Goal: Information Seeking & Learning: Find specific fact

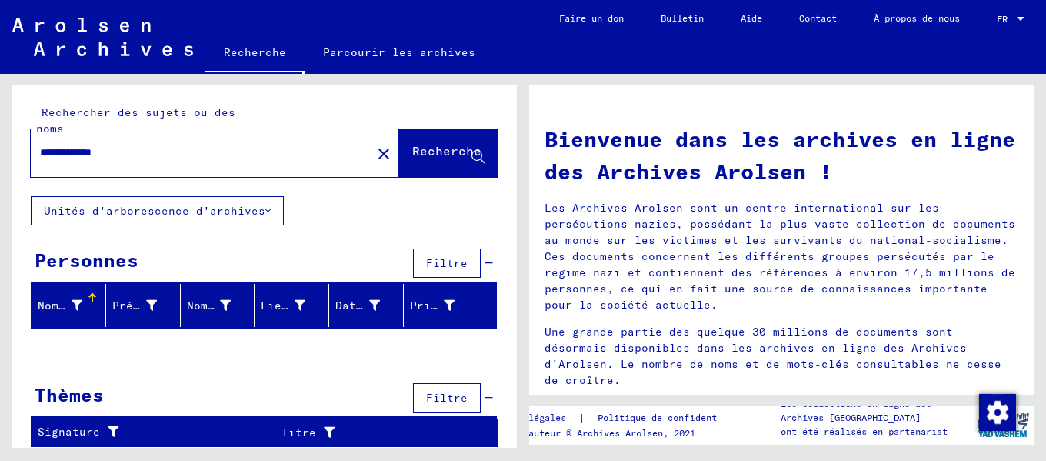
click at [251, 211] on font "Unités d'arborescence d'archives" at bounding box center [155, 211] width 222 height 14
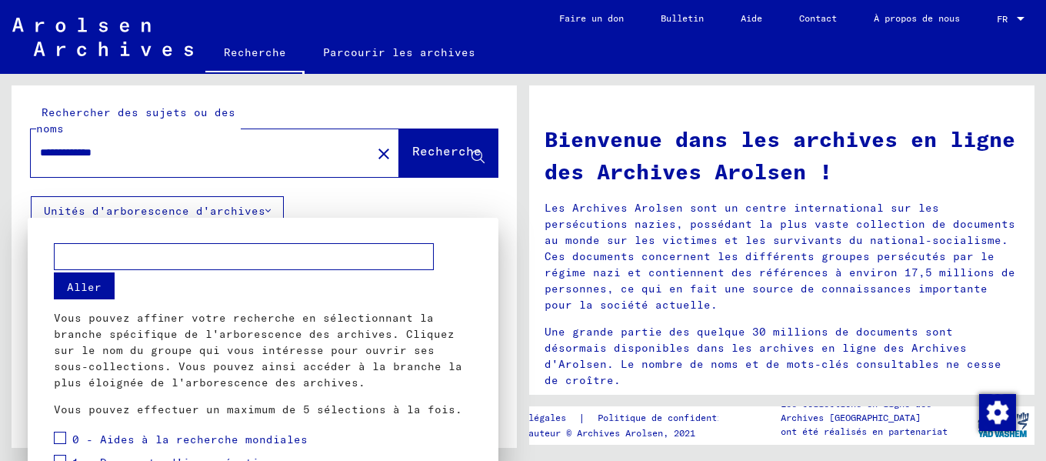
click at [91, 291] on font "Aller" at bounding box center [84, 287] width 35 height 14
click at [128, 261] on input "text" at bounding box center [244, 256] width 380 height 27
type input "******"
click at [79, 286] on font "Aller" at bounding box center [84, 287] width 35 height 14
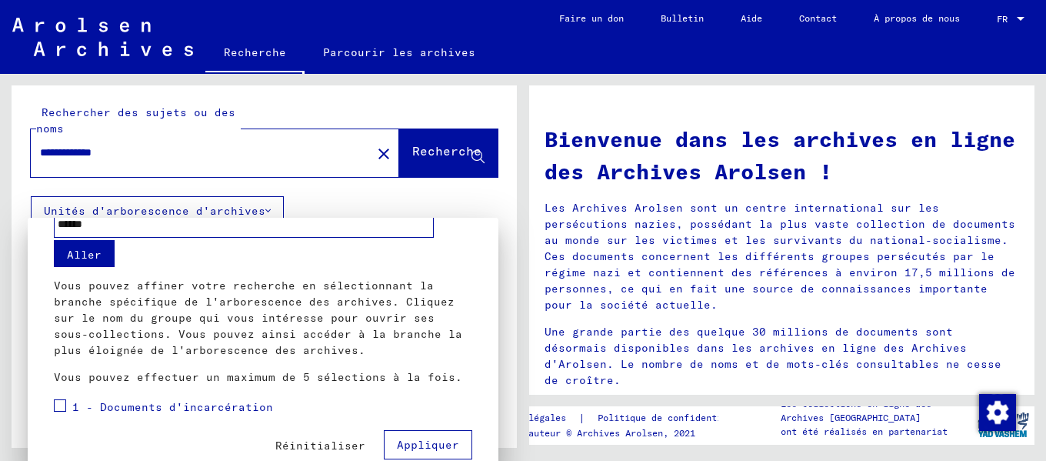
scroll to position [47, 0]
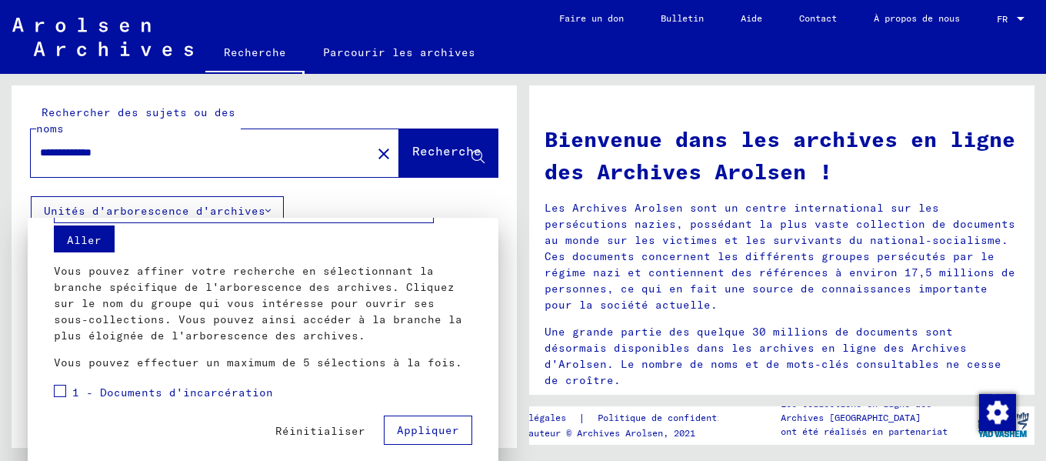
click at [98, 243] on font "Aller" at bounding box center [84, 240] width 35 height 14
click at [420, 428] on font "Appliquer" at bounding box center [428, 430] width 62 height 14
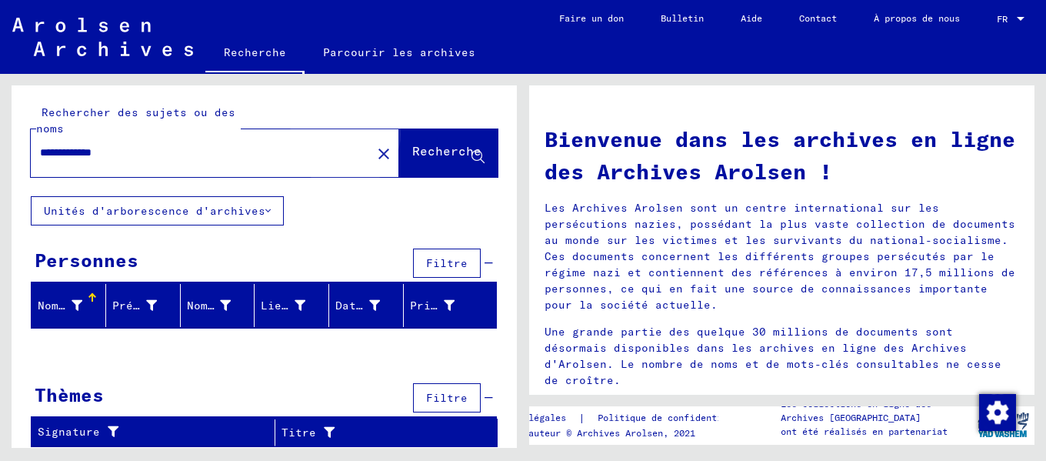
click at [431, 152] on font "Recherche" at bounding box center [446, 150] width 69 height 15
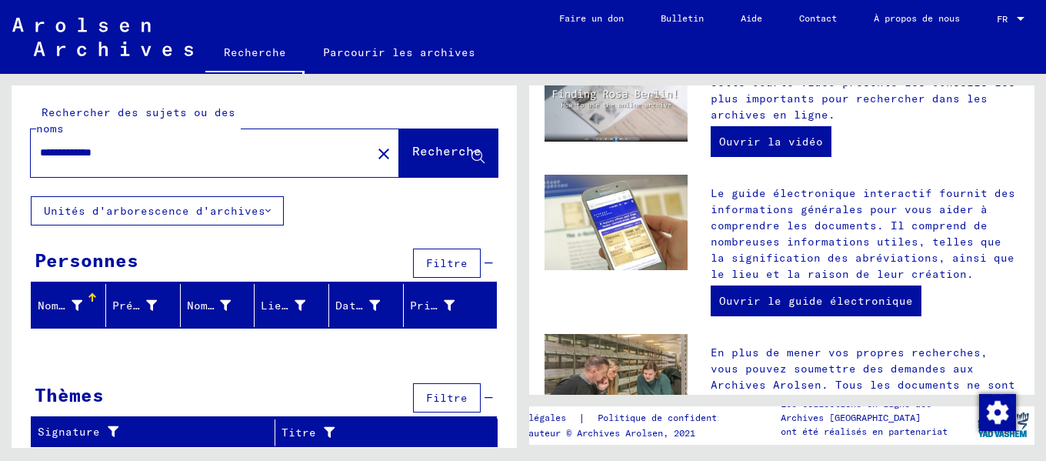
scroll to position [227, 0]
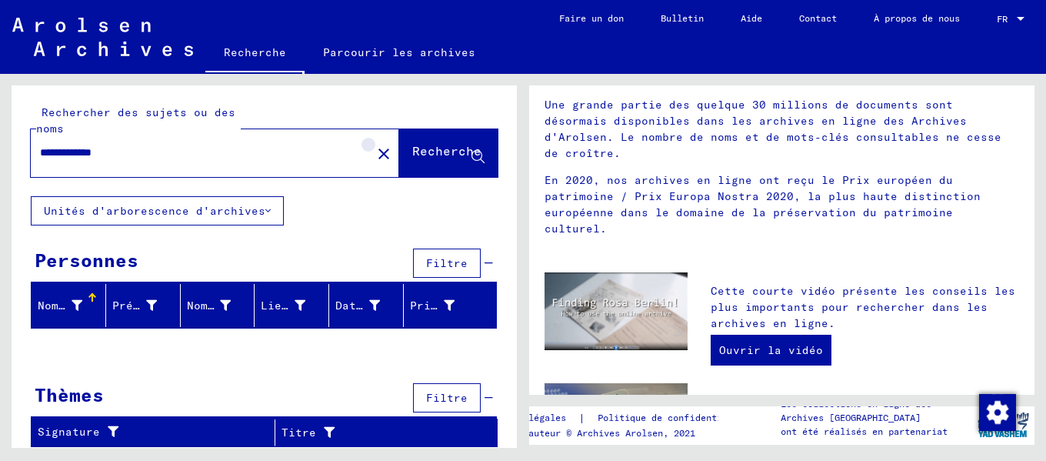
click at [375, 153] on mat-icon "close" at bounding box center [384, 154] width 18 height 18
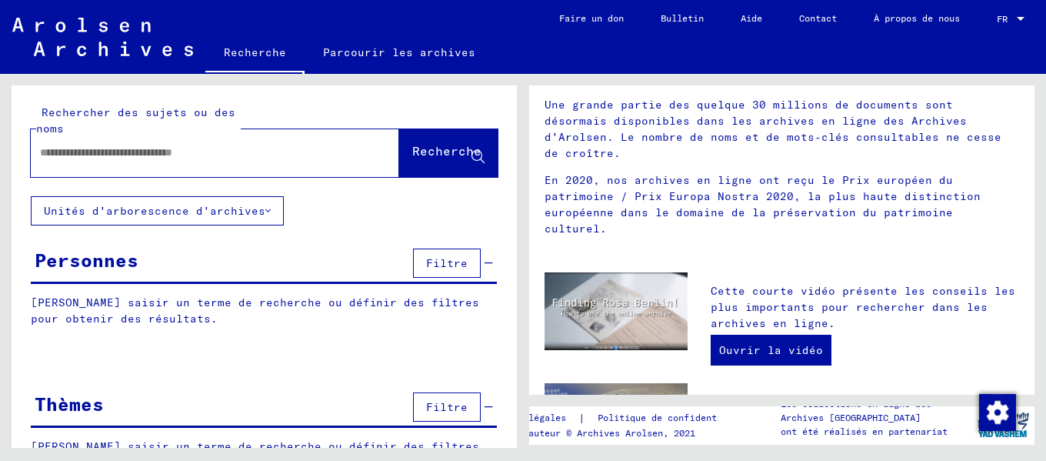
click at [180, 139] on div at bounding box center [192, 152] width 322 height 35
click at [168, 150] on input "text" at bounding box center [196, 153] width 313 height 16
type input "*"
type input "******"
click at [412, 158] on font "Recherche" at bounding box center [446, 150] width 69 height 15
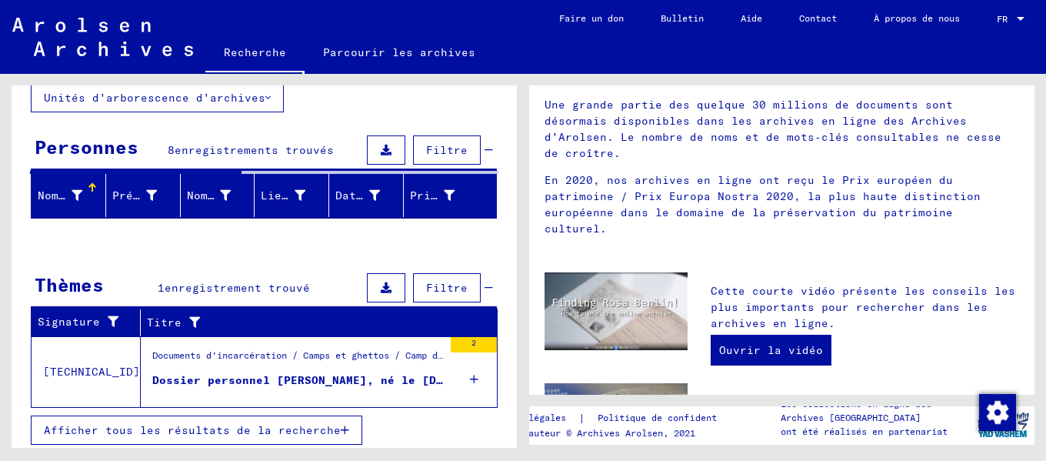
scroll to position [118, 0]
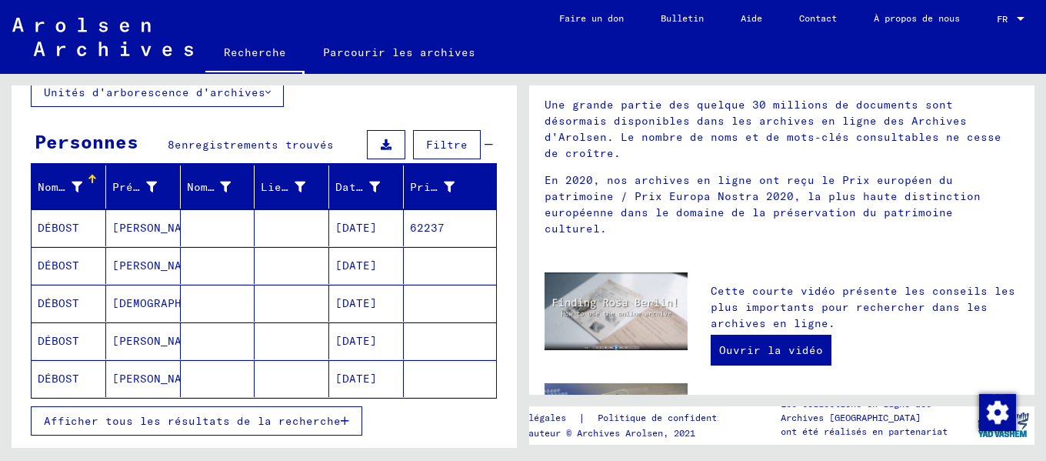
click at [102, 226] on mat-cell "DÉBOST" at bounding box center [69, 227] width 75 height 37
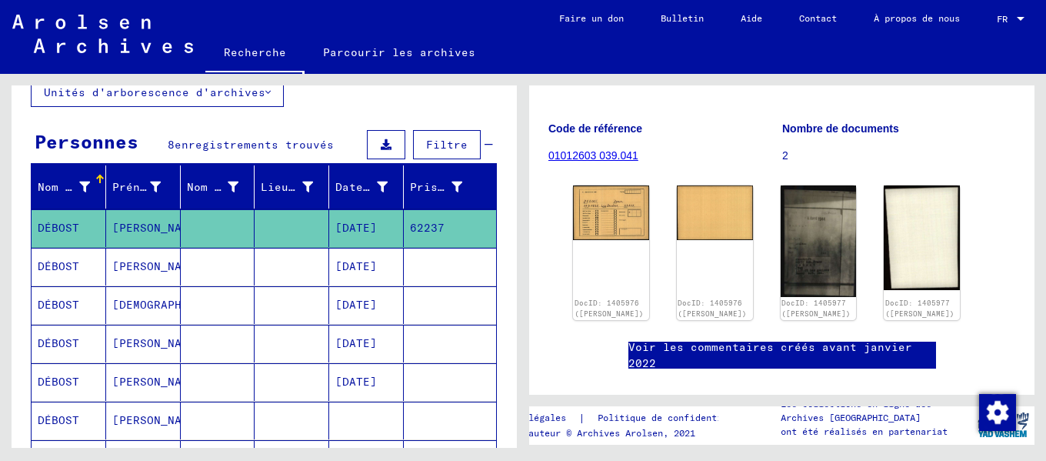
scroll to position [154, 0]
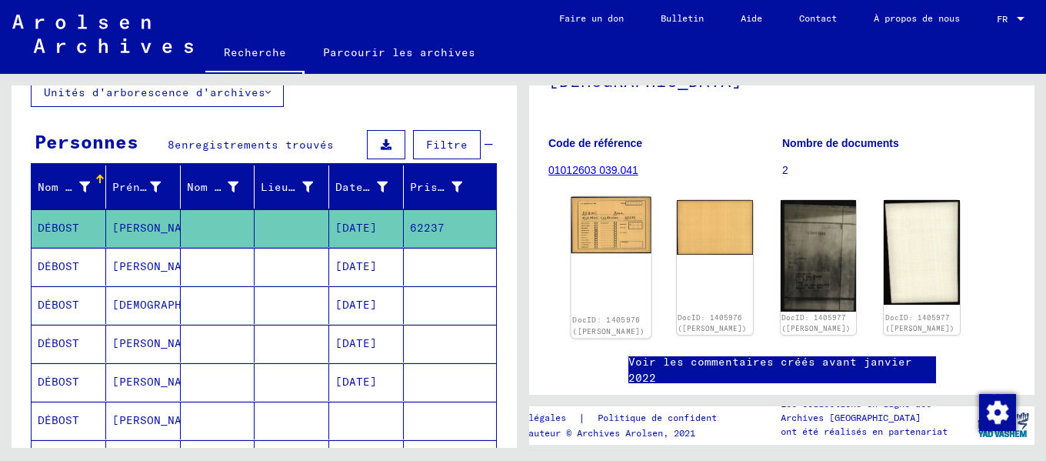
click at [624, 242] on img at bounding box center [612, 225] width 80 height 57
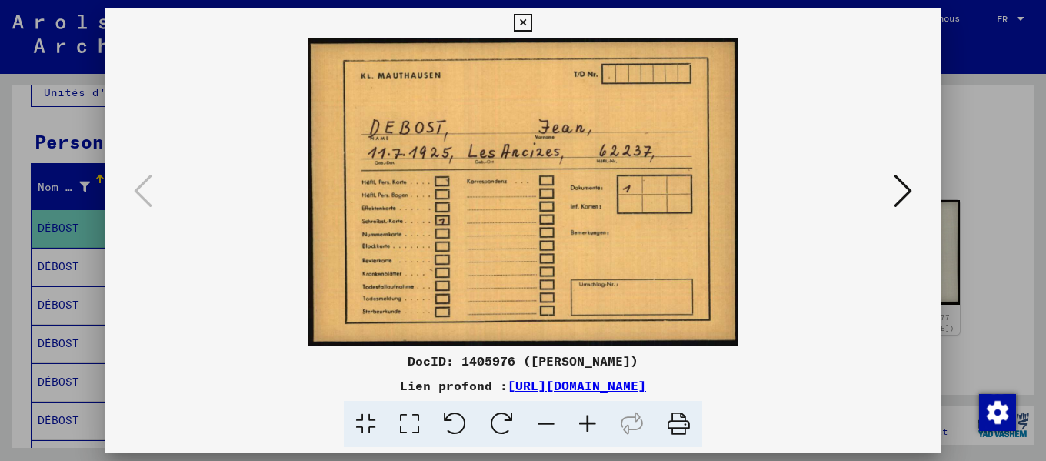
click at [906, 191] on icon at bounding box center [903, 190] width 18 height 37
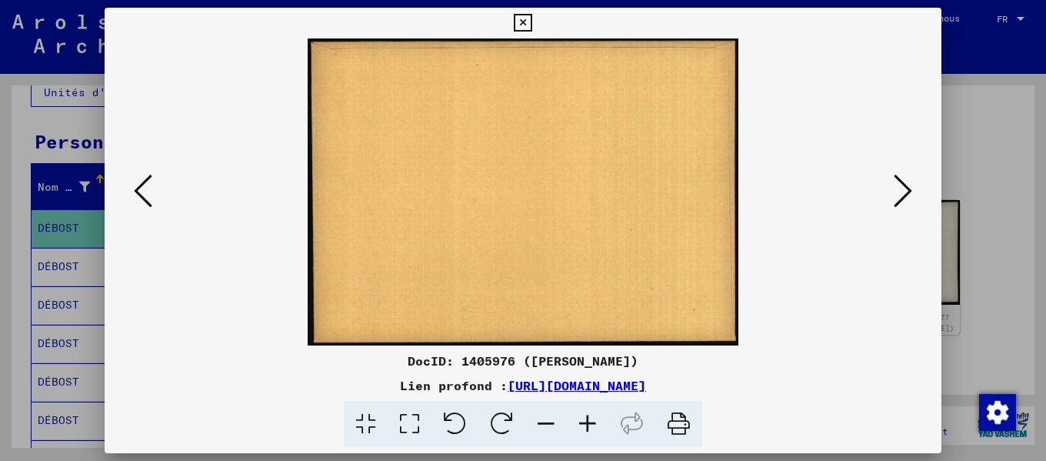
click at [906, 191] on icon at bounding box center [903, 190] width 18 height 37
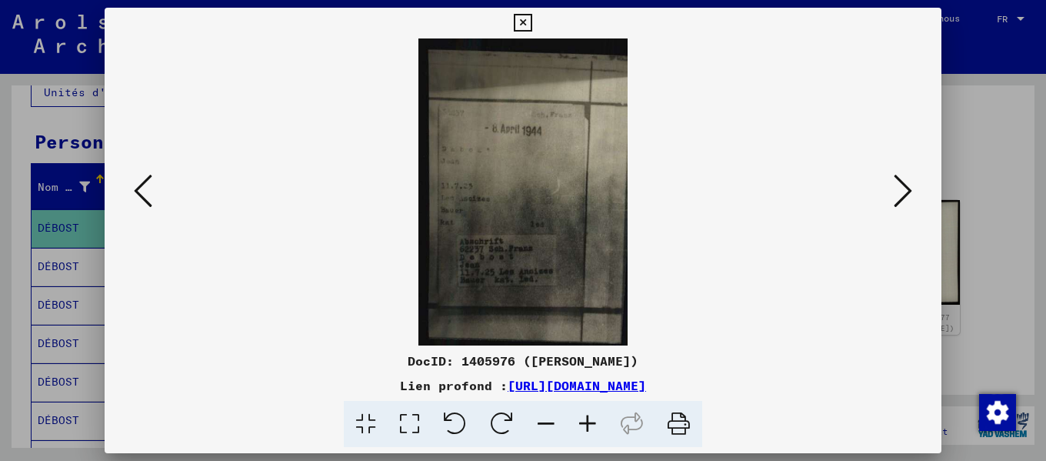
click at [906, 191] on icon at bounding box center [903, 190] width 18 height 37
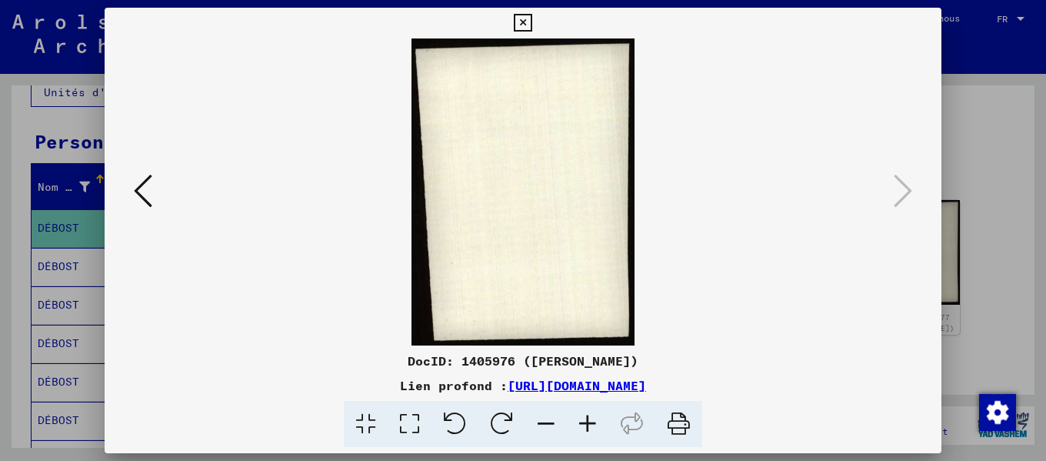
click at [646, 384] on font "[URL][DOMAIN_NAME]" at bounding box center [577, 385] width 138 height 15
